Goal: Information Seeking & Learning: Learn about a topic

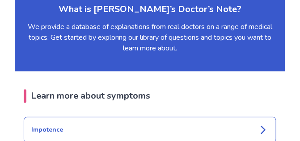
scroll to position [1131, 0]
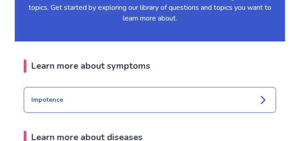
click at [265, 95] on icon at bounding box center [263, 100] width 11 height 11
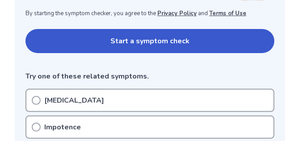
scroll to position [208, 0]
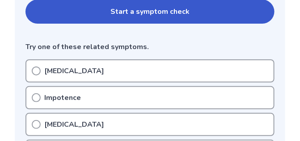
click at [29, 96] on div "Impotence" at bounding box center [149, 97] width 249 height 23
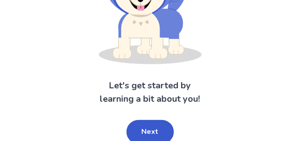
scroll to position [122, 0]
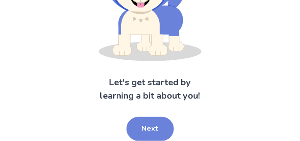
click at [143, 126] on button "Next" at bounding box center [149, 129] width 47 height 24
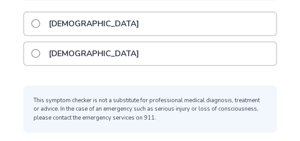
scroll to position [110, 0]
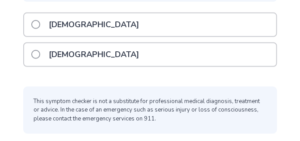
click at [39, 23] on span at bounding box center [35, 24] width 9 height 9
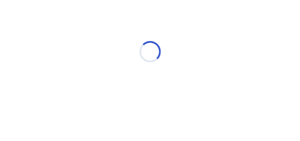
scroll to position [46, 0]
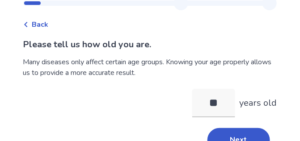
scroll to position [42, 0]
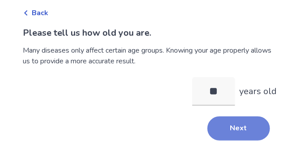
type input "**"
click at [251, 133] on button "Next" at bounding box center [238, 129] width 63 height 24
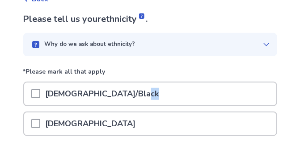
scroll to position [111, 0]
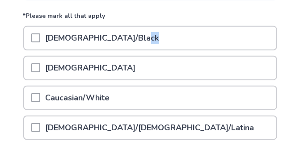
click at [39, 96] on span at bounding box center [35, 97] width 9 height 9
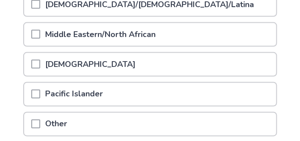
scroll to position [306, 0]
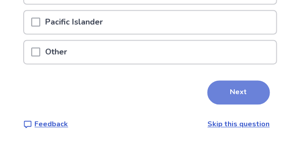
click at [231, 88] on button "Next" at bounding box center [238, 93] width 63 height 24
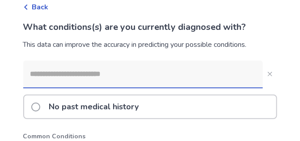
scroll to position [171, 0]
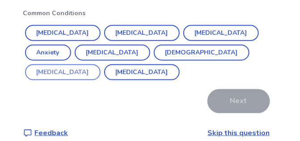
click at [100, 64] on button "[MEDICAL_DATA]" at bounding box center [62, 72] width 75 height 16
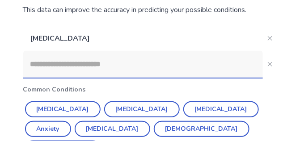
scroll to position [73, 0]
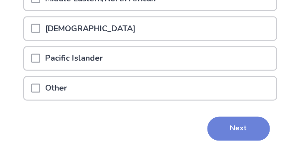
scroll to position [306, 0]
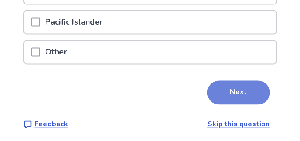
click at [230, 81] on button "Next" at bounding box center [238, 93] width 63 height 24
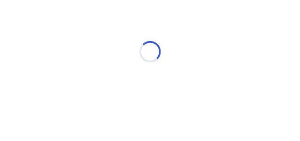
scroll to position [46, 0]
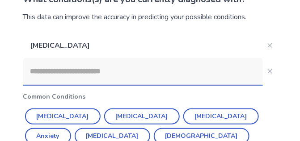
scroll to position [87, 0]
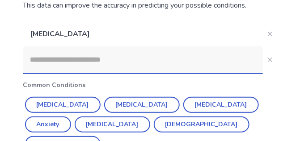
click at [67, 67] on input at bounding box center [142, 59] width 239 height 27
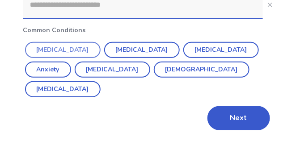
click at [62, 51] on button "Hypertension" at bounding box center [62, 50] width 75 height 16
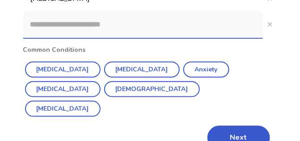
scroll to position [117, 0]
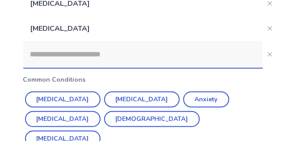
click at [56, 51] on input at bounding box center [142, 54] width 239 height 27
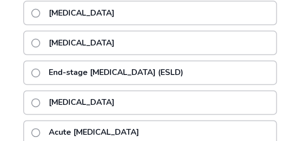
scroll to position [296, 0]
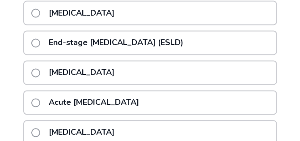
drag, startPoint x: 284, startPoint y: 121, endPoint x: 304, endPoint y: 96, distance: 33.1
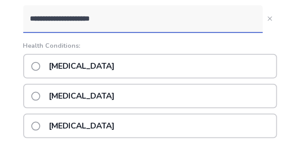
scroll to position [129, 0]
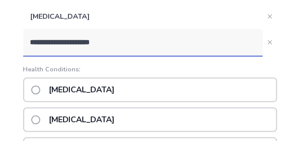
click at [127, 39] on input "**********" at bounding box center [142, 42] width 239 height 27
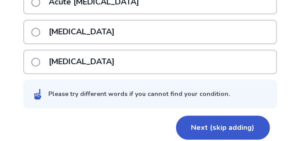
scroll to position [432, 0]
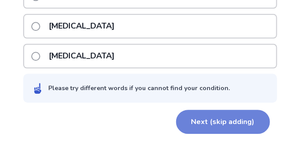
type input "**********"
click at [193, 114] on button "Next (skip adding)" at bounding box center [223, 122] width 94 height 24
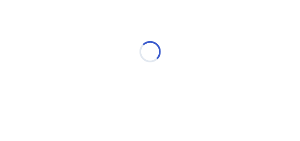
scroll to position [46, 0]
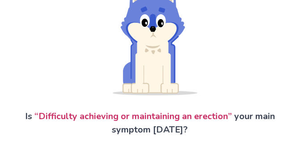
scroll to position [119, 0]
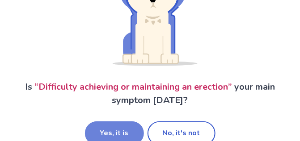
click at [105, 130] on button "Yes, it is" at bounding box center [114, 133] width 59 height 24
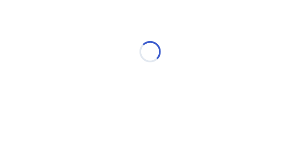
scroll to position [46, 0]
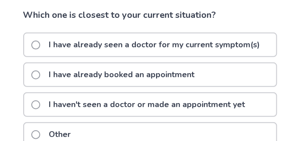
scroll to position [89, 0]
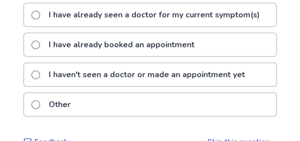
click at [38, 105] on span at bounding box center [35, 104] width 9 height 9
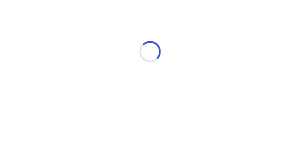
scroll to position [46, 0]
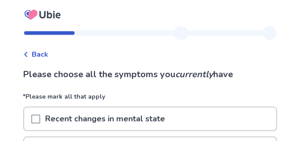
scroll to position [29, 0]
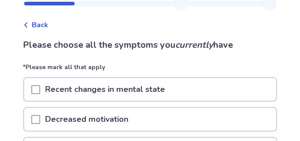
click at [39, 117] on span at bounding box center [35, 119] width 9 height 9
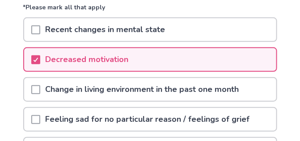
scroll to position [119, 0]
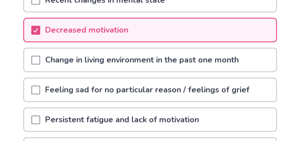
click at [40, 116] on span at bounding box center [35, 120] width 9 height 9
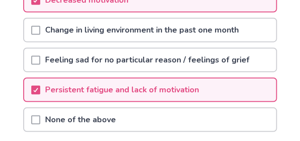
scroll to position [208, 0]
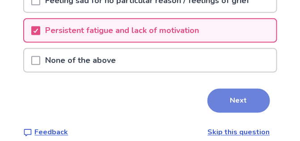
click at [230, 96] on button "Next" at bounding box center [238, 101] width 63 height 24
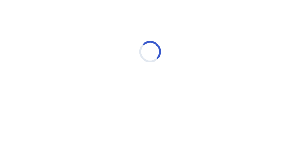
scroll to position [46, 0]
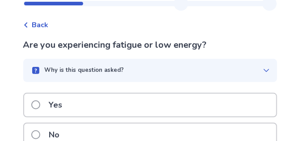
scroll to position [59, 0]
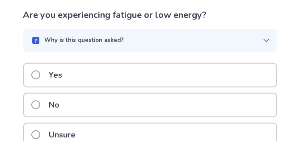
click at [40, 71] on span at bounding box center [35, 75] width 9 height 9
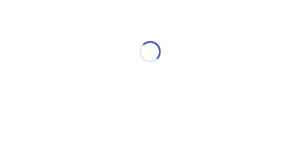
scroll to position [46, 0]
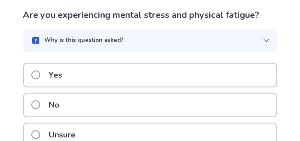
scroll to position [89, 0]
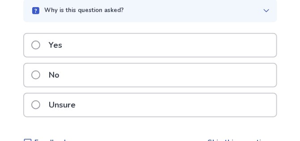
click at [40, 104] on span at bounding box center [35, 104] width 9 height 9
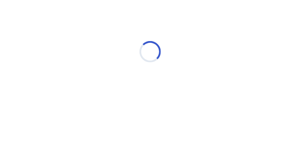
scroll to position [46, 0]
select select "*"
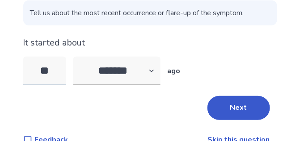
type input "*"
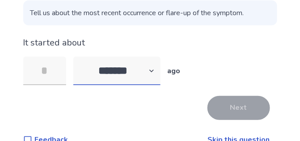
click at [158, 68] on select "******* ****** ******* ******** *******" at bounding box center [116, 71] width 87 height 29
select select "*"
click at [78, 57] on select "******* ****** ******* ******** *******" at bounding box center [116, 71] width 87 height 29
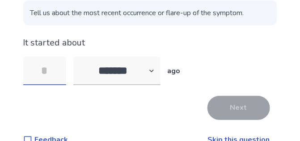
click at [65, 72] on input "tel" at bounding box center [44, 71] width 43 height 29
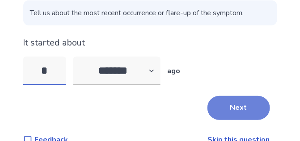
type input "*"
click at [233, 107] on button "Next" at bounding box center [238, 108] width 63 height 24
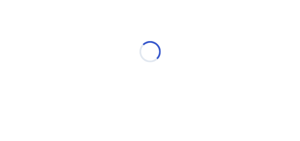
scroll to position [46, 0]
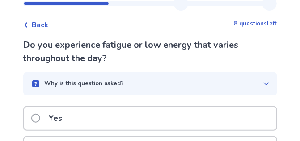
scroll to position [59, 0]
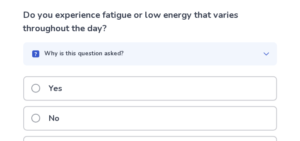
click at [39, 88] on span at bounding box center [35, 88] width 9 height 9
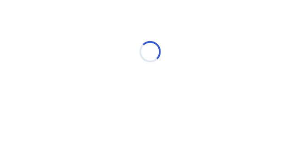
scroll to position [46, 0]
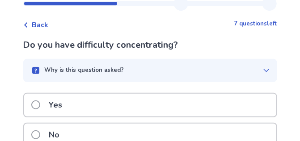
scroll to position [89, 0]
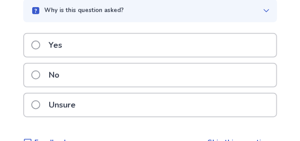
click at [40, 74] on span at bounding box center [35, 75] width 9 height 9
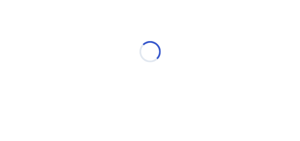
scroll to position [46, 0]
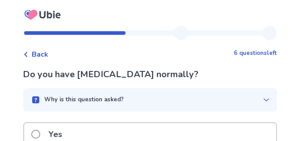
scroll to position [29, 0]
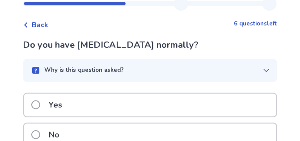
click at [37, 105] on span at bounding box center [35, 104] width 9 height 9
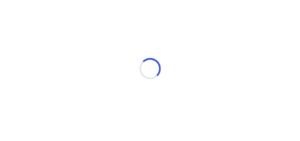
scroll to position [38, 0]
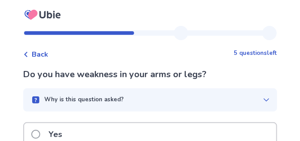
scroll to position [29, 0]
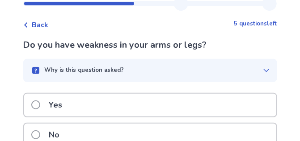
click at [38, 132] on span at bounding box center [35, 134] width 9 height 9
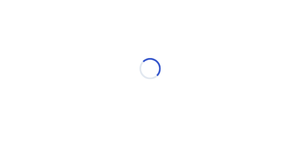
scroll to position [38, 0]
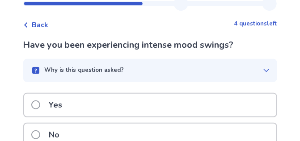
scroll to position [59, 0]
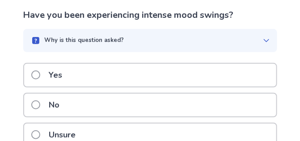
click at [40, 105] on span at bounding box center [35, 104] width 9 height 9
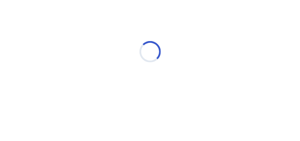
scroll to position [46, 0]
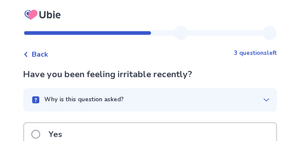
scroll to position [29, 0]
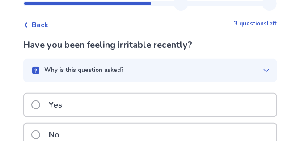
click at [38, 131] on span at bounding box center [35, 134] width 9 height 9
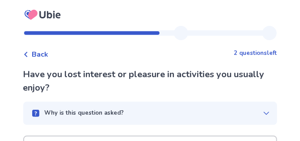
scroll to position [29, 0]
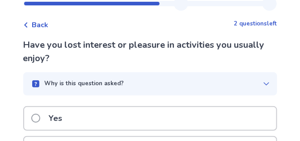
click at [37, 117] on span at bounding box center [35, 118] width 9 height 9
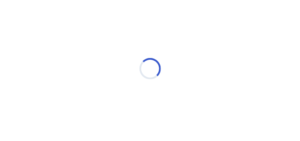
scroll to position [38, 0]
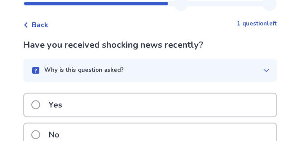
scroll to position [59, 0]
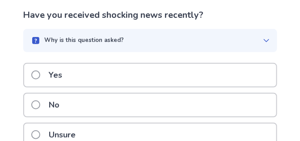
click at [40, 105] on span at bounding box center [35, 104] width 9 height 9
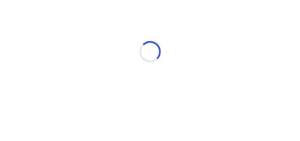
scroll to position [46, 0]
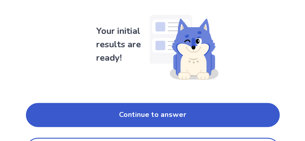
scroll to position [89, 0]
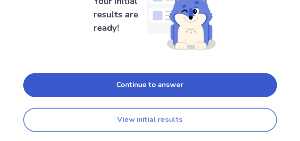
click at [133, 117] on button "View initial results" at bounding box center [150, 120] width 254 height 24
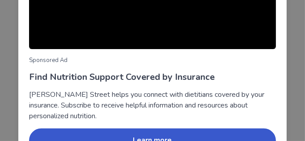
scroll to position [230, 0]
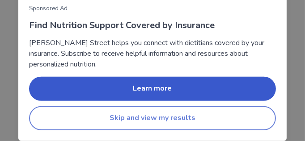
click at [142, 118] on button "Skip and view my results" at bounding box center [152, 118] width 247 height 24
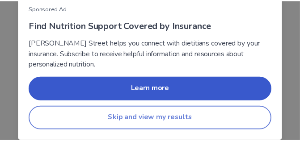
scroll to position [46, 0]
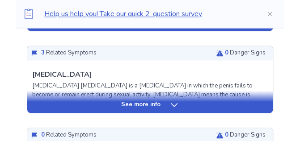
scroll to position [359, 0]
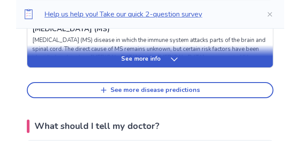
scroll to position [554, 0]
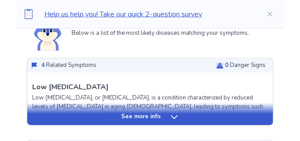
scroll to position [195, 0]
